Goal: Book appointment/travel/reservation

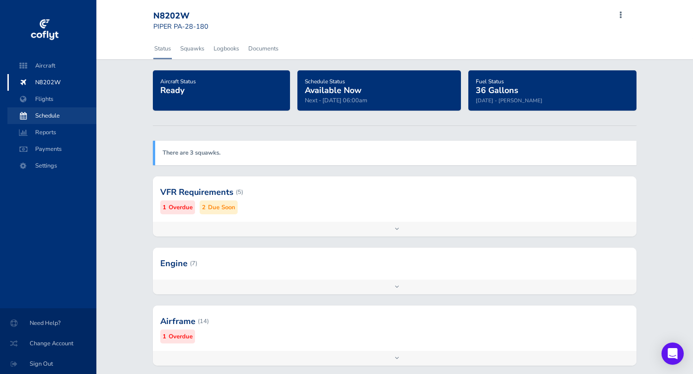
click at [49, 119] on span "Schedule" at bounding box center [52, 116] width 70 height 17
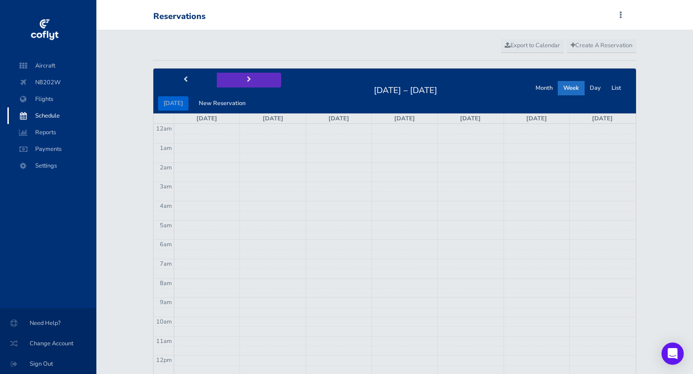
click at [248, 81] on button "next" at bounding box center [249, 80] width 64 height 14
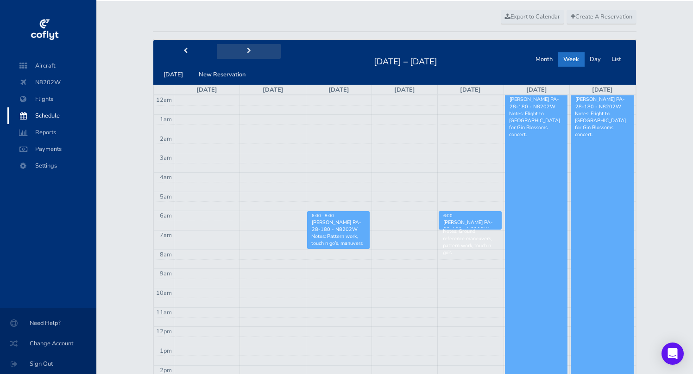
scroll to position [30, 0]
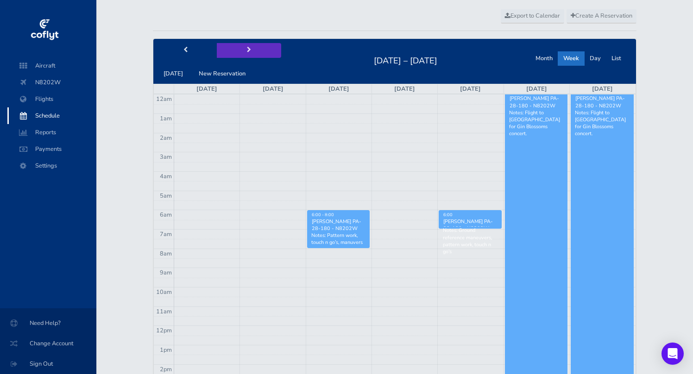
click at [247, 51] on span "next" at bounding box center [249, 50] width 4 height 6
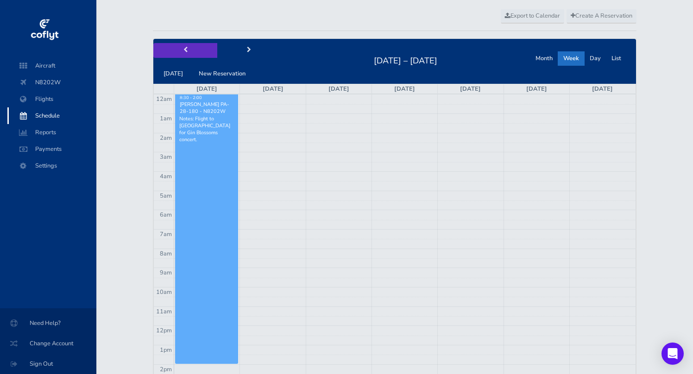
click at [177, 50] on button "prev" at bounding box center [185, 50] width 64 height 14
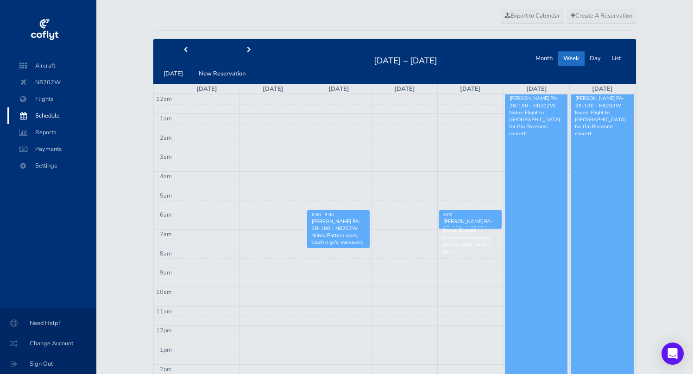
click at [468, 217] on div "6:00" at bounding box center [470, 215] width 55 height 6
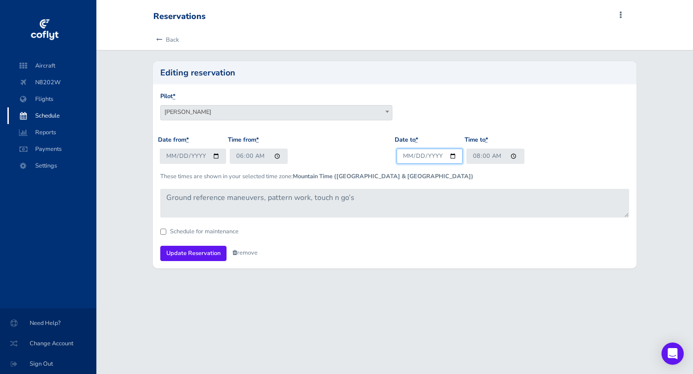
click at [420, 154] on input "2025-08-21" at bounding box center [430, 156] width 66 height 15
click at [417, 156] on input "2025-08-21" at bounding box center [430, 156] width 66 height 15
click at [451, 156] on input "2025-08-21" at bounding box center [430, 156] width 66 height 15
type input "[DATE]"
click at [445, 173] on p "These times are shown in your selected time zone: Mountain Time (US & Canada)" at bounding box center [394, 176] width 469 height 9
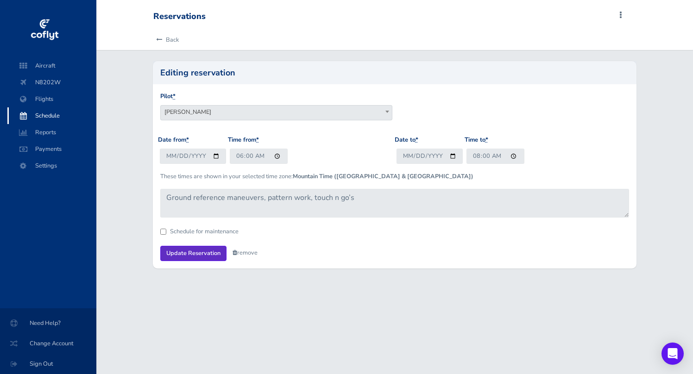
click at [189, 254] on input "Update Reservation" at bounding box center [193, 253] width 66 height 15
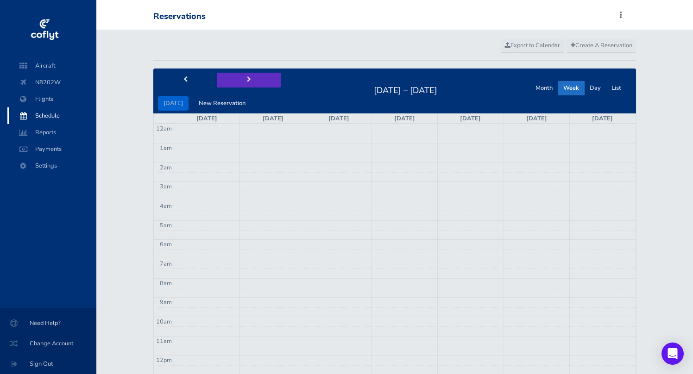
click at [246, 74] on button "next" at bounding box center [249, 80] width 64 height 14
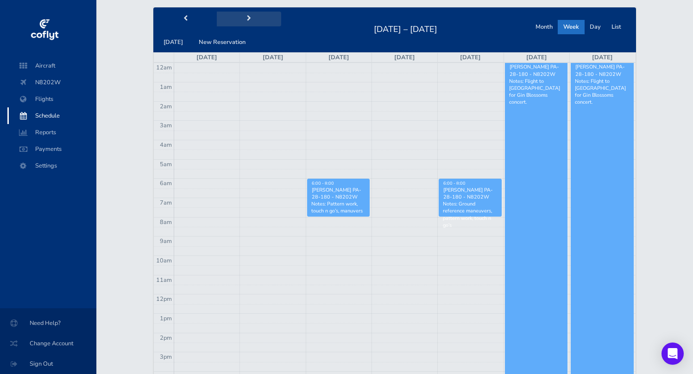
scroll to position [81, 0]
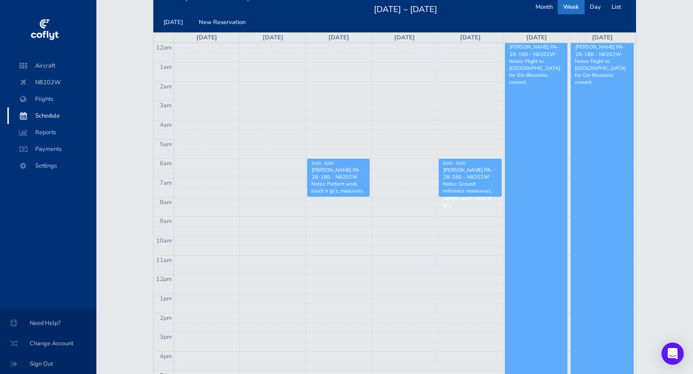
click at [477, 173] on div "Greg Hendrix - PIPER PA-28-180 - N8202W" at bounding box center [470, 174] width 55 height 14
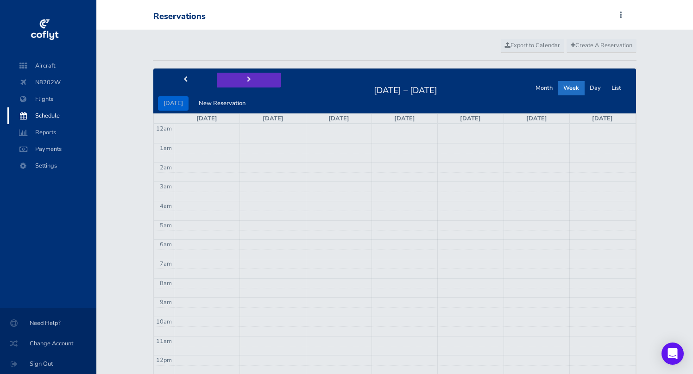
click at [249, 84] on button "next" at bounding box center [249, 80] width 64 height 14
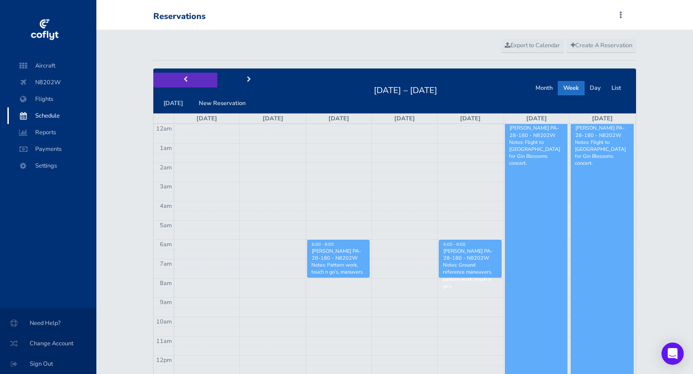
click at [184, 80] on span "prev" at bounding box center [186, 80] width 4 height 6
